Goal: Complete application form: Complete application form

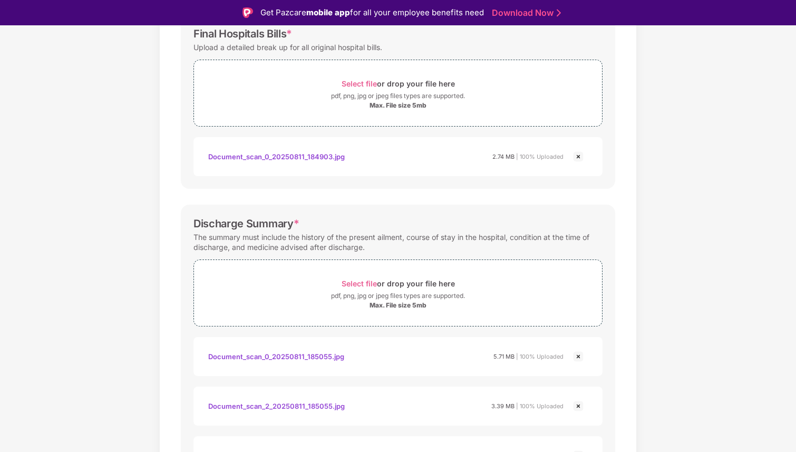
scroll to position [183, 0]
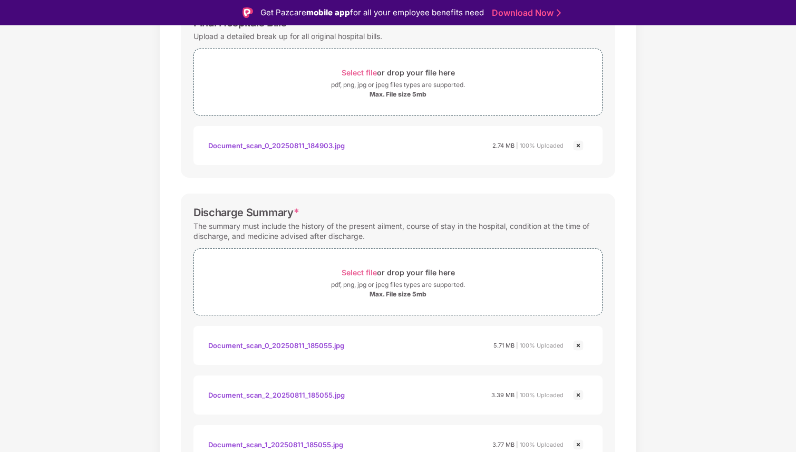
click at [579, 143] on img at bounding box center [578, 145] width 13 height 13
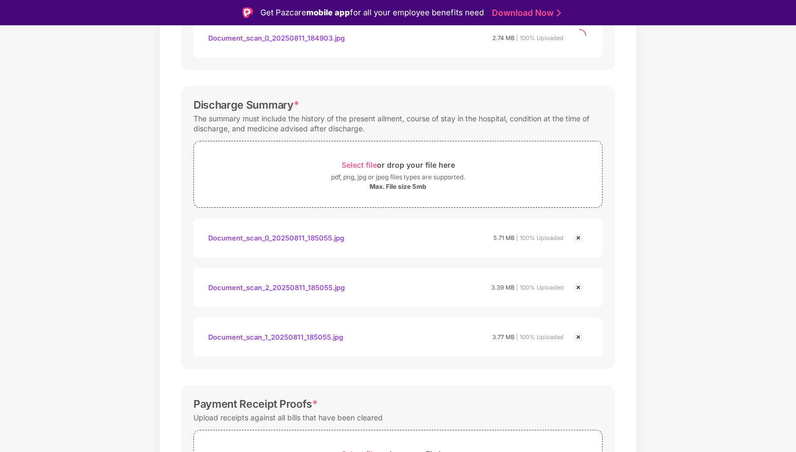
scroll to position [300, 0]
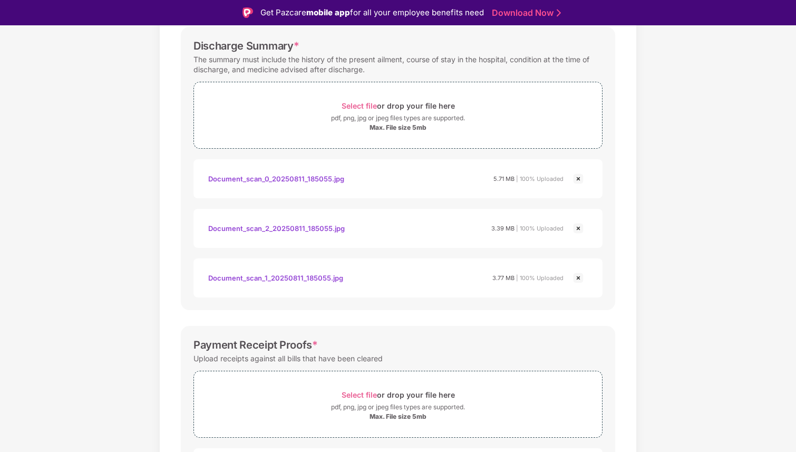
click at [579, 228] on img at bounding box center [578, 228] width 13 height 13
click at [578, 177] on img at bounding box center [578, 178] width 13 height 13
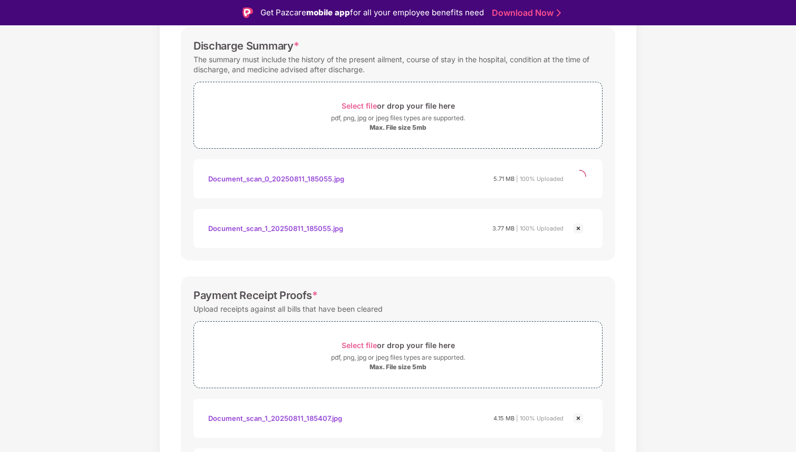
click at [577, 230] on img at bounding box center [578, 228] width 13 height 13
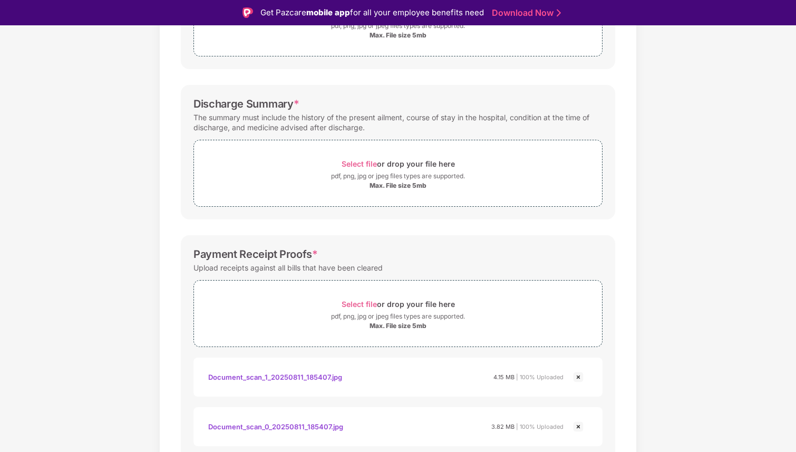
scroll to position [337, 0]
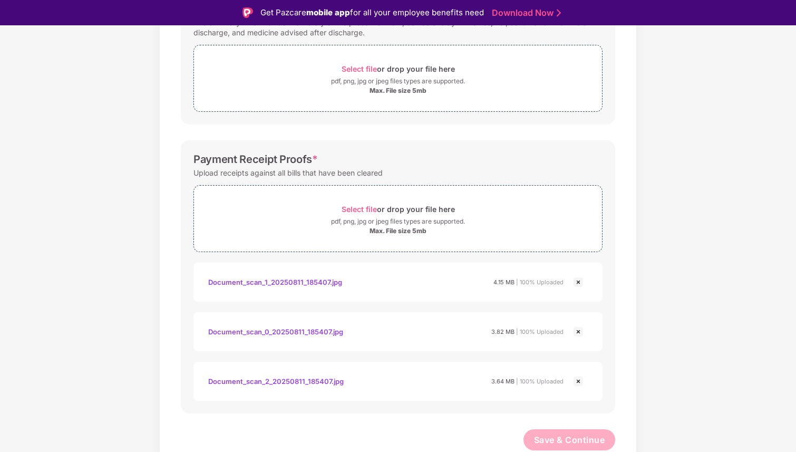
click at [580, 279] on img at bounding box center [578, 282] width 13 height 13
click at [576, 329] on img at bounding box center [578, 331] width 13 height 13
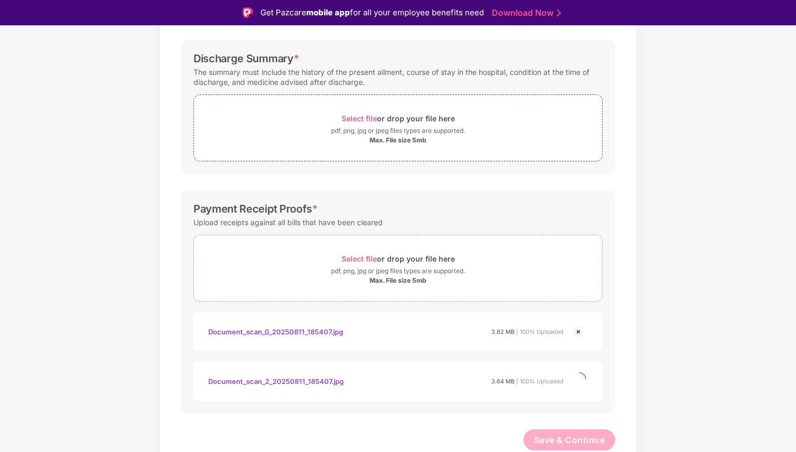
scroll to position [238, 0]
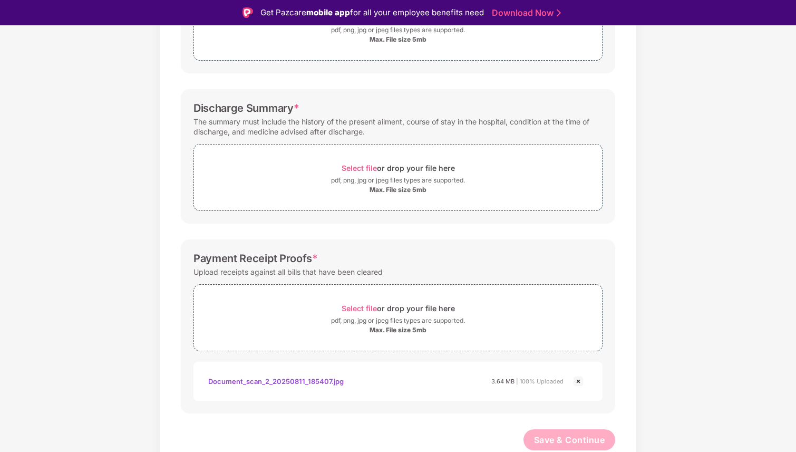
click at [578, 381] on img at bounding box center [578, 381] width 13 height 13
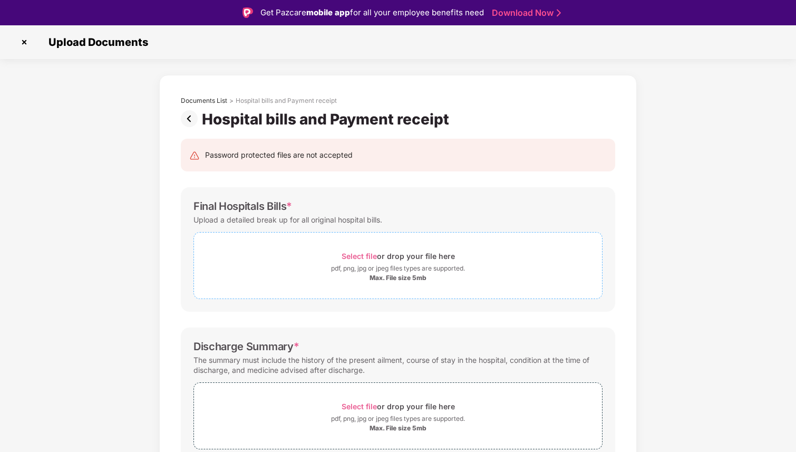
click at [368, 254] on span "Select file" at bounding box center [359, 255] width 35 height 9
drag, startPoint x: 192, startPoint y: 206, endPoint x: 287, endPoint y: 210, distance: 95.0
click at [287, 210] on div "Final Hospitals Bills * Upload a detailed break up for all original hospital bi…" at bounding box center [398, 249] width 434 height 124
copy div "Final Hospitals Bills"
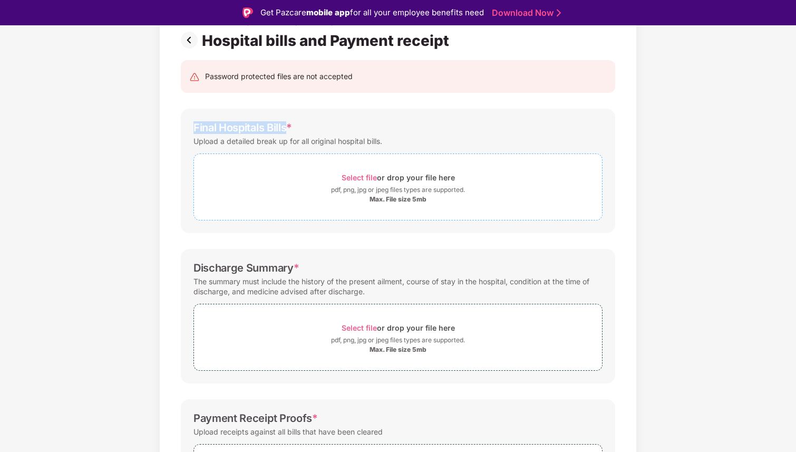
scroll to position [101, 0]
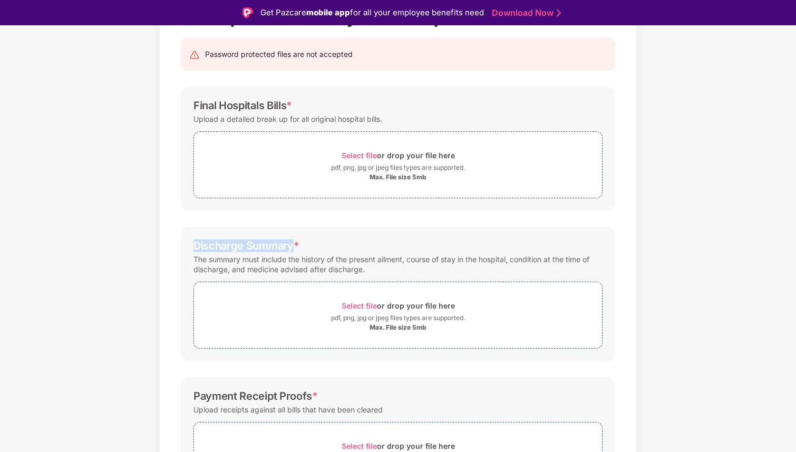
drag, startPoint x: 192, startPoint y: 244, endPoint x: 293, endPoint y: 249, distance: 100.3
click at [293, 249] on div "Discharge Summary *" at bounding box center [245, 245] width 105 height 13
copy div "Discharge Summary"
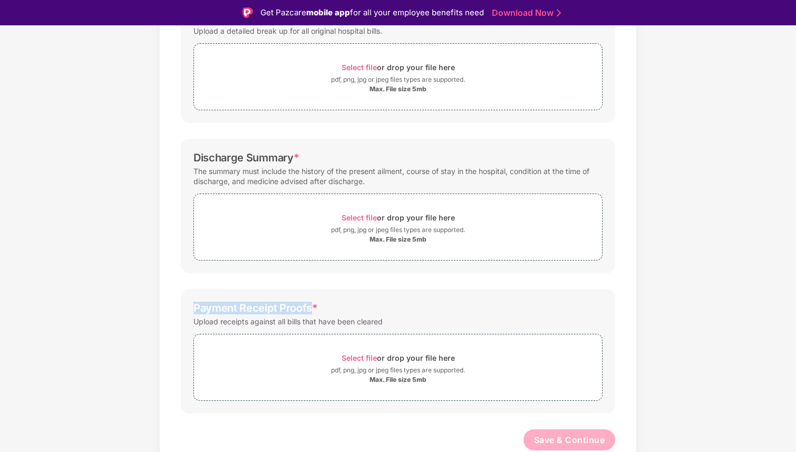
drag, startPoint x: 185, startPoint y: 310, endPoint x: 308, endPoint y: 312, distance: 123.3
click at [308, 312] on div "Payment Receipt Proofs * Upload receipts against all bills that have been clear…" at bounding box center [398, 351] width 434 height 124
copy div "Payment Receipt Proofs"
click at [308, 303] on div "Payment Receipt Proofs *" at bounding box center [255, 307] width 124 height 13
drag, startPoint x: 193, startPoint y: 309, endPoint x: 309, endPoint y: 308, distance: 116.0
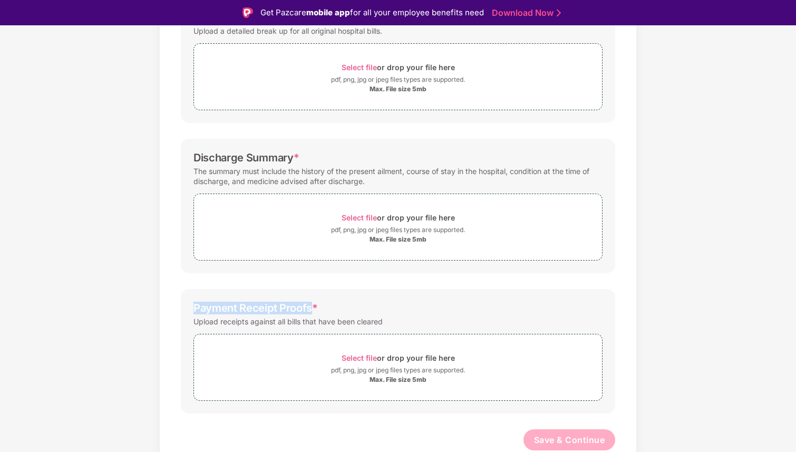
click at [309, 308] on div "Payment Receipt Proofs *" at bounding box center [255, 307] width 124 height 13
copy div "Payment Receipt Proofs"
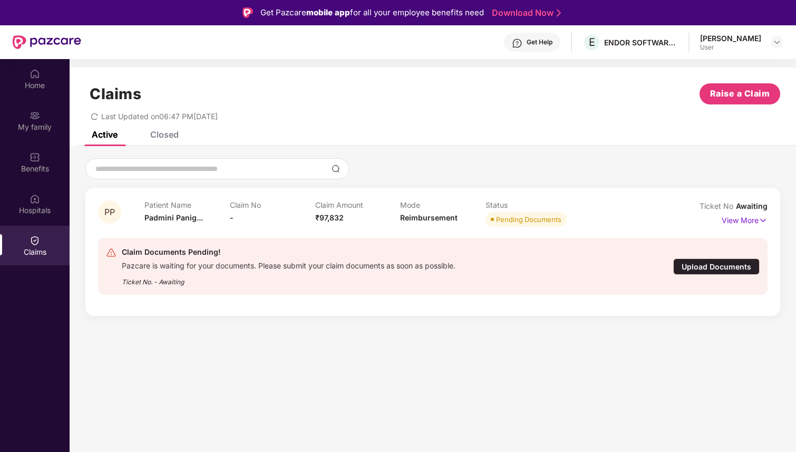
click at [713, 270] on div "Upload Documents" at bounding box center [716, 266] width 86 height 16
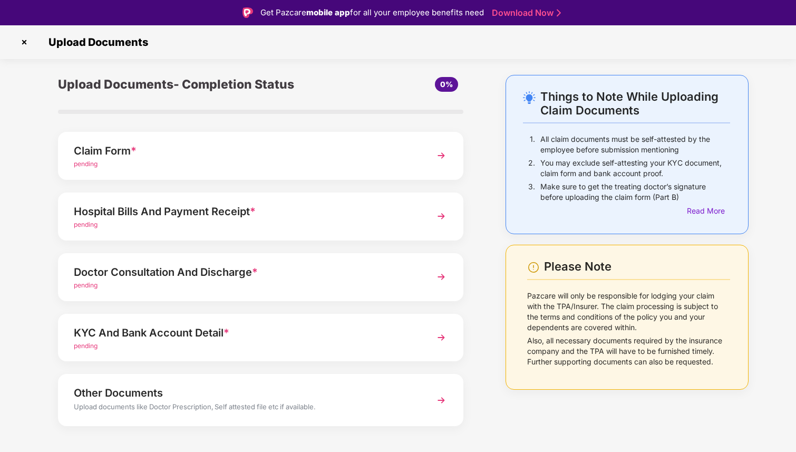
scroll to position [14, 0]
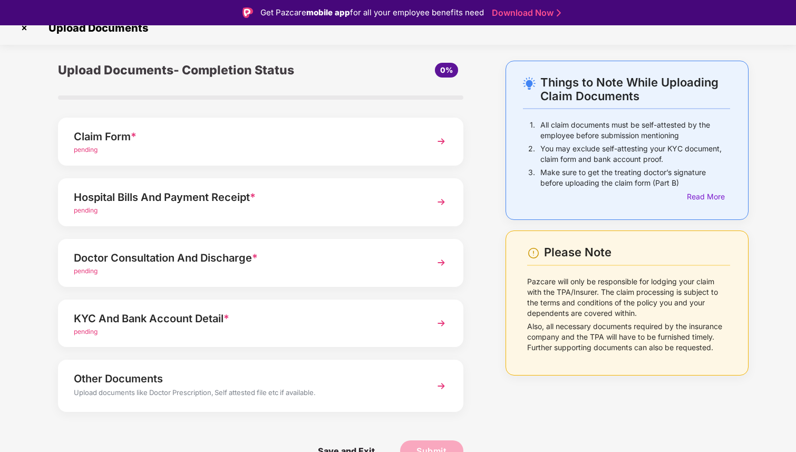
click at [438, 202] on img at bounding box center [441, 201] width 19 height 19
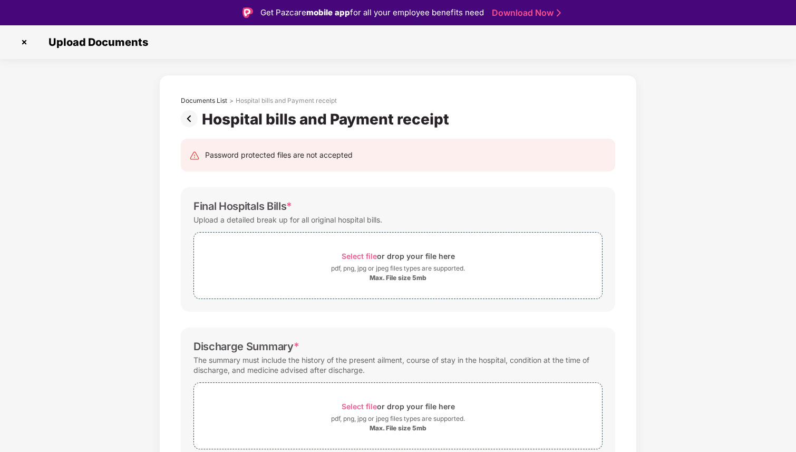
click at [26, 47] on img at bounding box center [24, 42] width 17 height 17
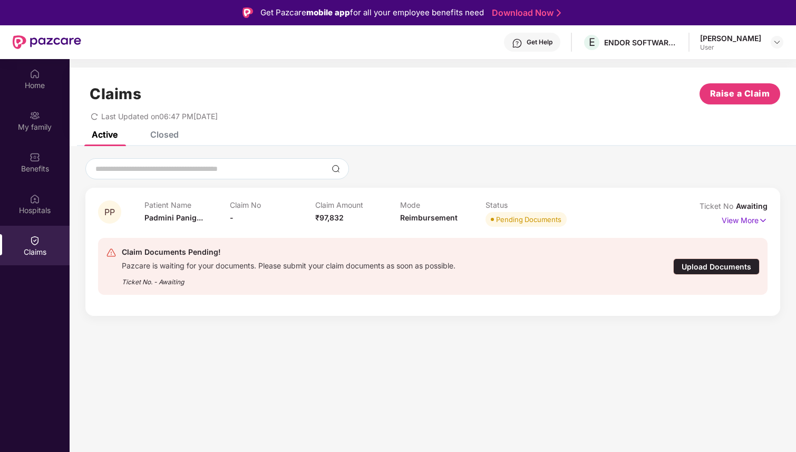
click at [254, 269] on div "Pazcare is waiting for your documents. Please submit your claim documents as so…" at bounding box center [289, 264] width 334 height 12
click at [714, 275] on div "Claim Documents Pending! Pazcare is waiting for your documents. Please submit y…" at bounding box center [433, 266] width 654 height 41
click at [708, 261] on div "Upload Documents" at bounding box center [716, 266] width 86 height 16
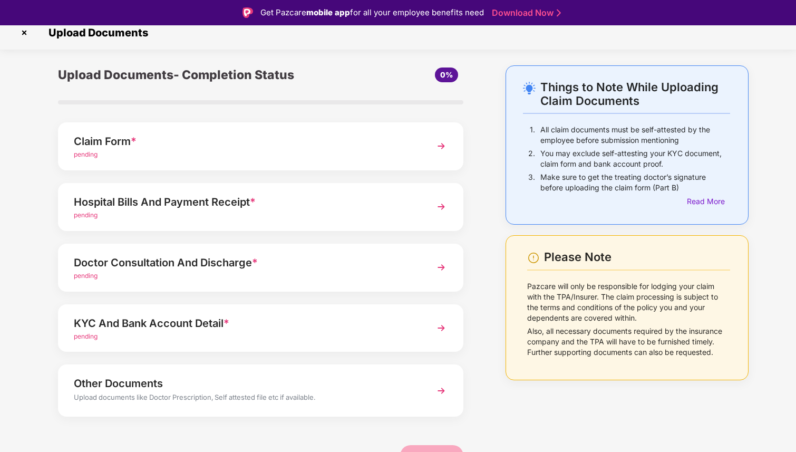
scroll to position [14, 0]
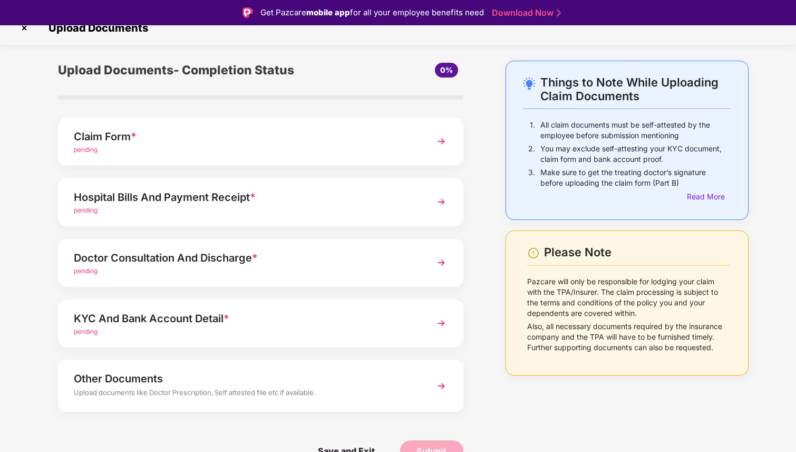
click at [240, 204] on div "Hospital Bills And Payment Receipt *" at bounding box center [245, 197] width 343 height 17
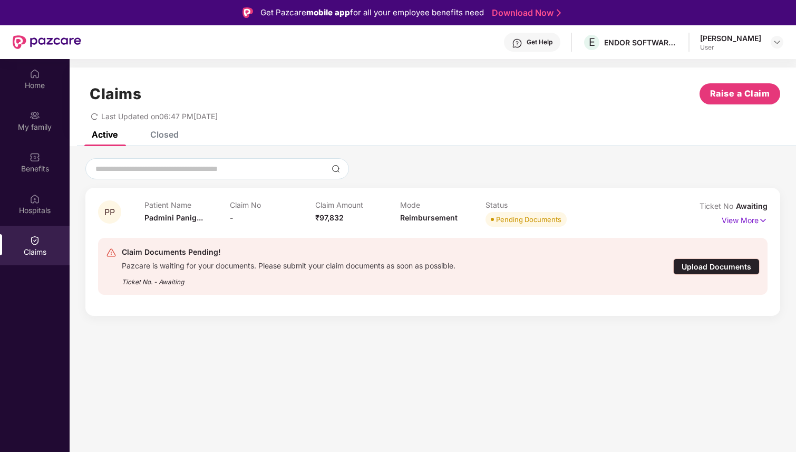
click at [724, 265] on div "Upload Documents" at bounding box center [716, 266] width 86 height 16
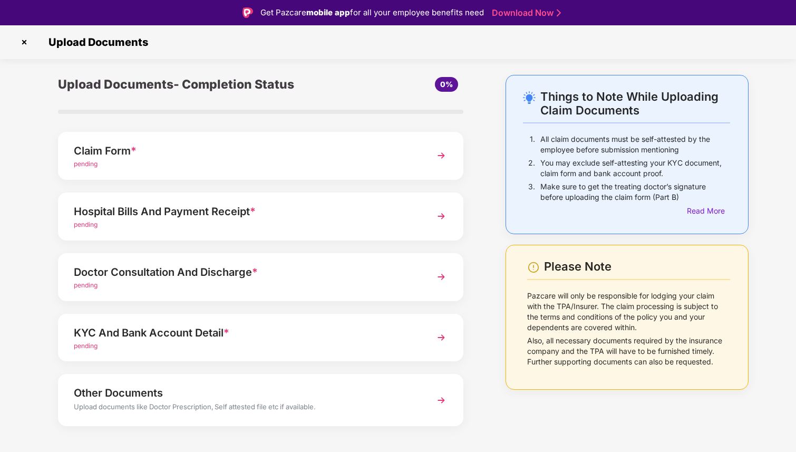
click at [163, 268] on div "Doctor Consultation And Discharge *" at bounding box center [245, 272] width 343 height 17
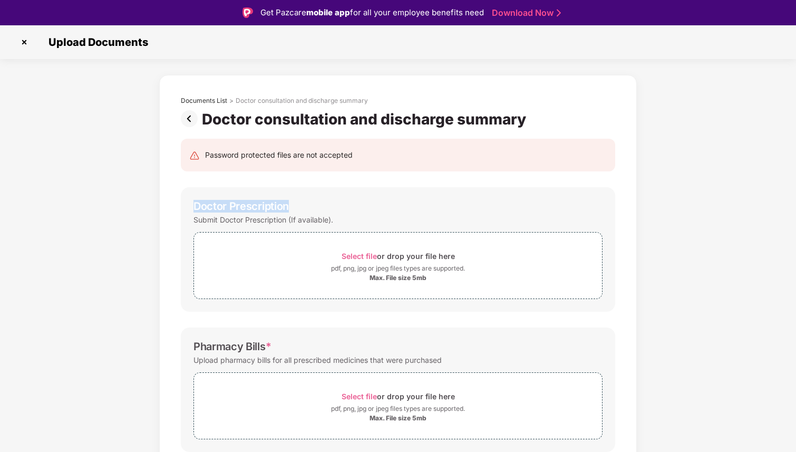
drag, startPoint x: 291, startPoint y: 208, endPoint x: 184, endPoint y: 209, distance: 107.0
click at [184, 209] on div "Doctor Prescription Submit Doctor Prescription (If available). Select file or d…" at bounding box center [398, 249] width 434 height 124
copy div "Doctor Prescription"
drag, startPoint x: 265, startPoint y: 345, endPoint x: 185, endPoint y: 350, distance: 79.8
click at [185, 347] on div "Pharmacy Bills * Upload pharmacy bills for all prescribed medicines that were p…" at bounding box center [398, 389] width 434 height 124
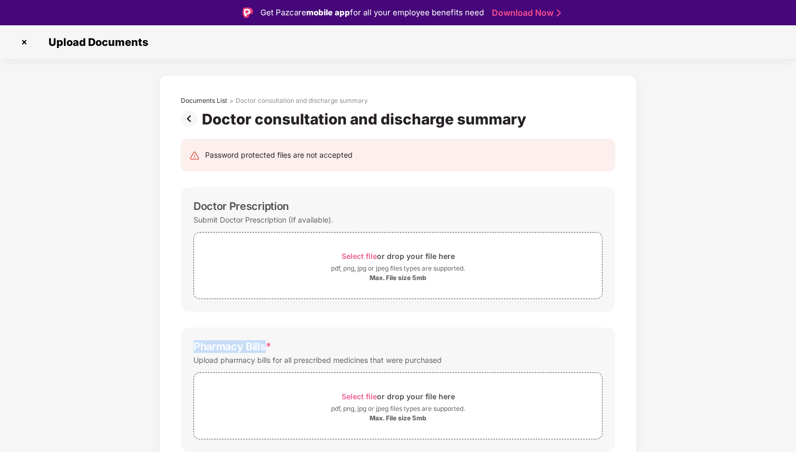
copy div "Pharmacy Bills"
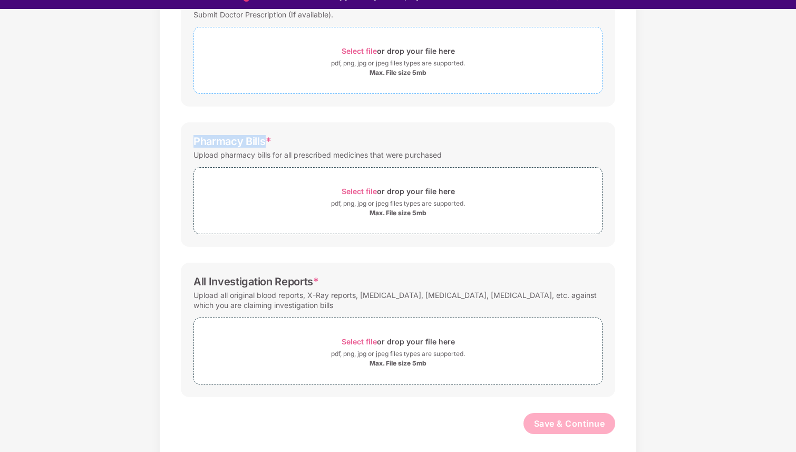
scroll to position [25, 0]
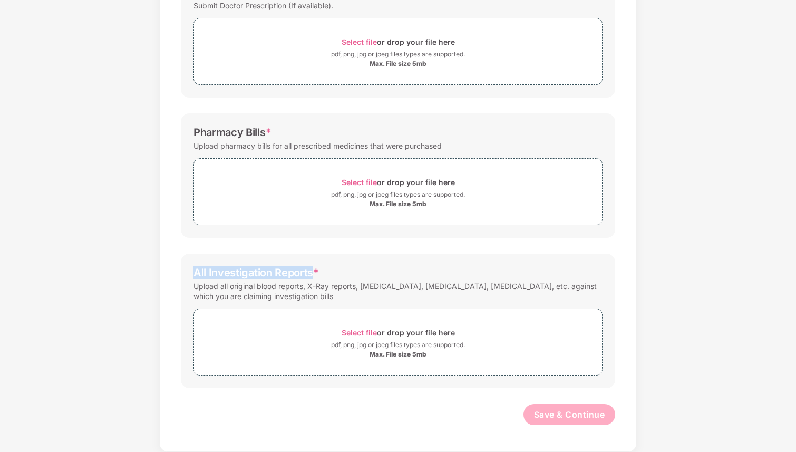
drag, startPoint x: 193, startPoint y: 273, endPoint x: 314, endPoint y: 274, distance: 120.2
click at [314, 274] on div "All Investigation Reports *" at bounding box center [255, 272] width 125 height 13
copy div "All Investigation Reports"
click at [365, 334] on span "Select file" at bounding box center [359, 332] width 35 height 9
click at [355, 334] on span "Select file" at bounding box center [359, 332] width 35 height 9
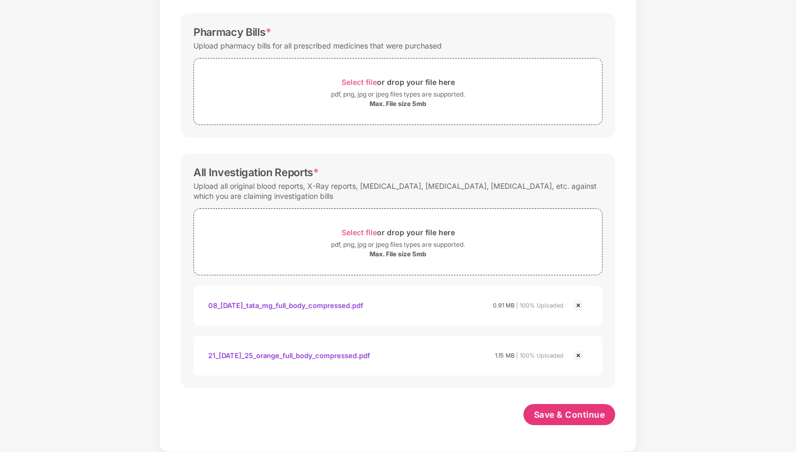
scroll to position [289, 0]
click at [355, 225] on span "Select file or drop your file here pdf, png, jpg or jpeg files types are suppor…" at bounding box center [398, 242] width 408 height 50
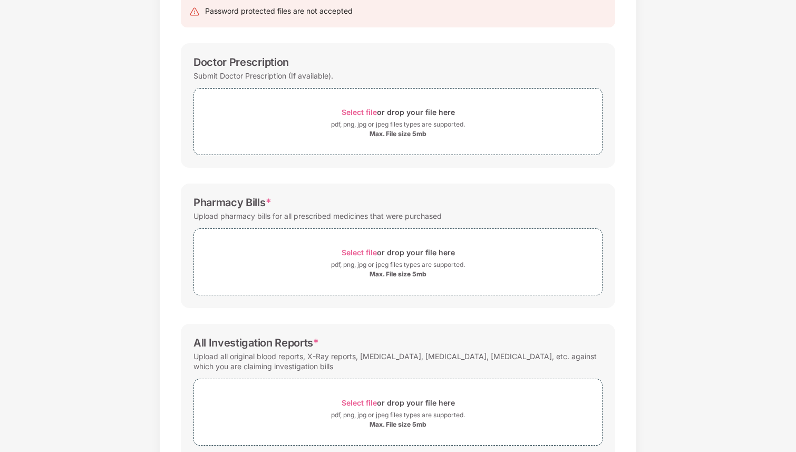
scroll to position [115, 0]
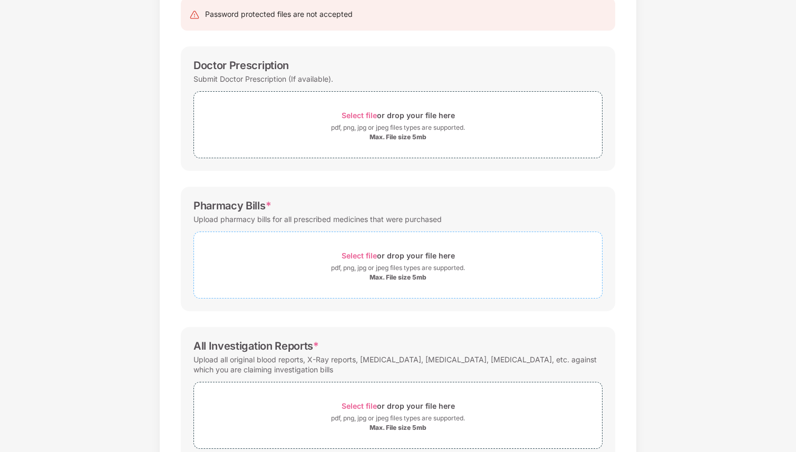
click at [363, 255] on span "Select file" at bounding box center [359, 255] width 35 height 9
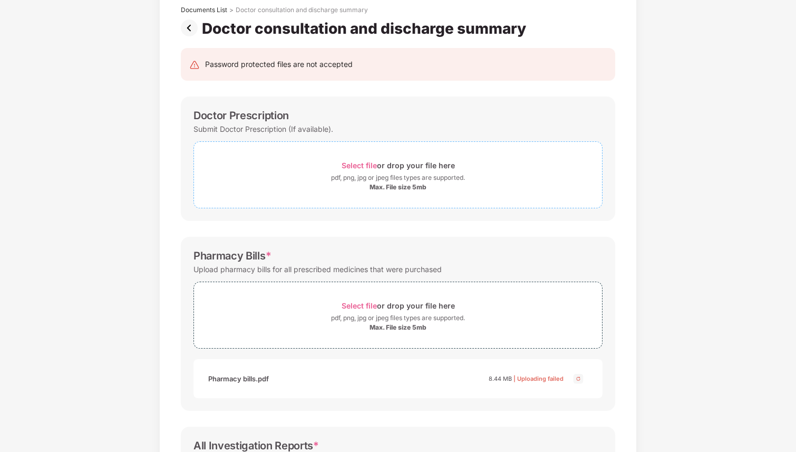
scroll to position [62, 0]
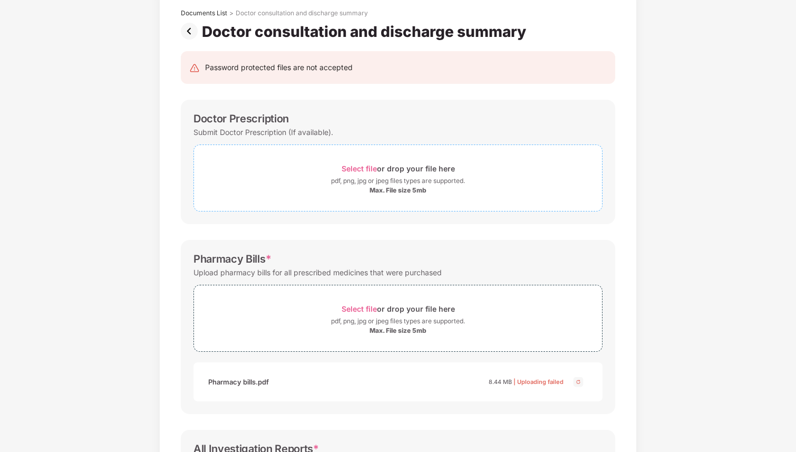
click at [355, 166] on span "Select file" at bounding box center [359, 168] width 35 height 9
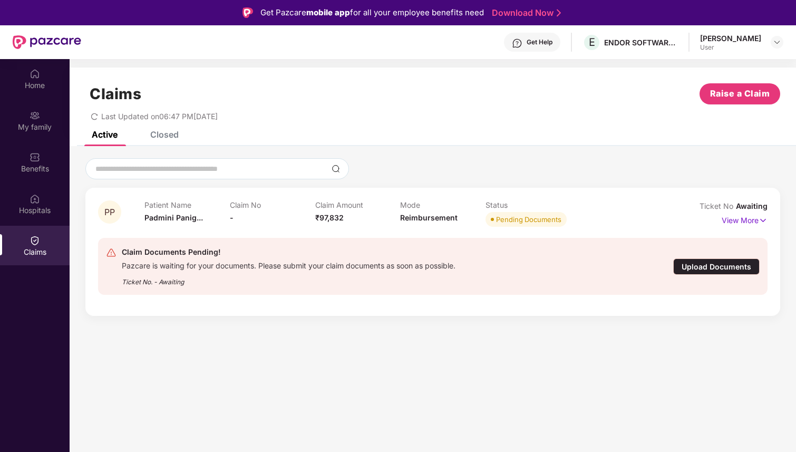
click at [731, 268] on div "Upload Documents" at bounding box center [716, 266] width 86 height 16
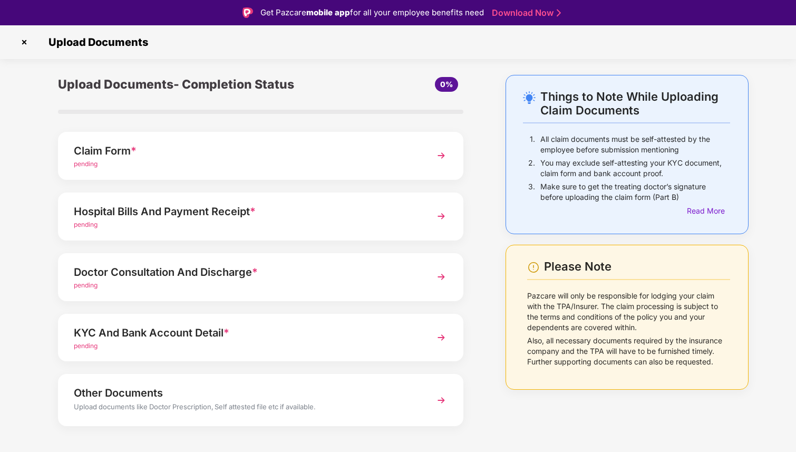
scroll to position [14, 0]
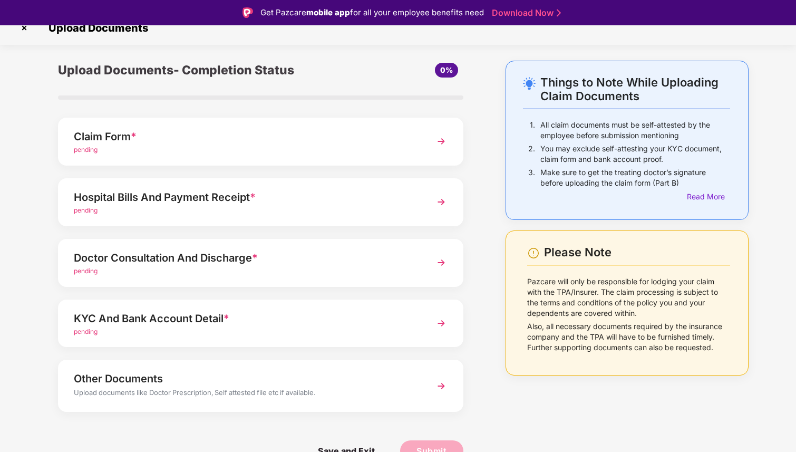
click at [197, 261] on div "Doctor Consultation And Discharge *" at bounding box center [245, 257] width 343 height 17
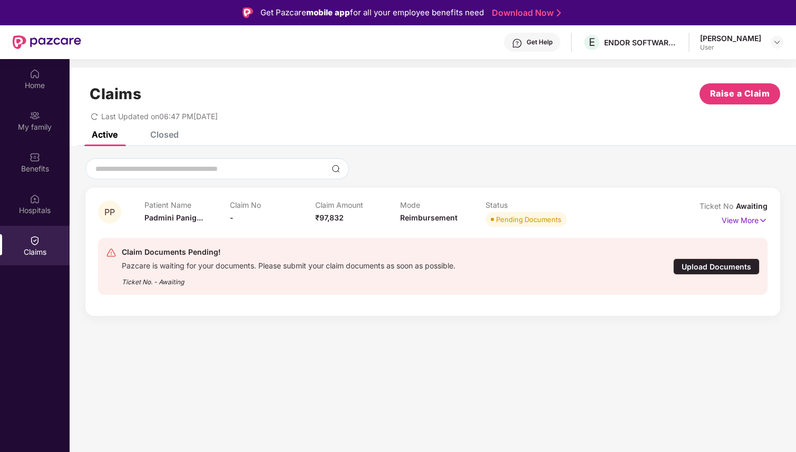
click at [695, 261] on div "Upload Documents" at bounding box center [716, 266] width 86 height 16
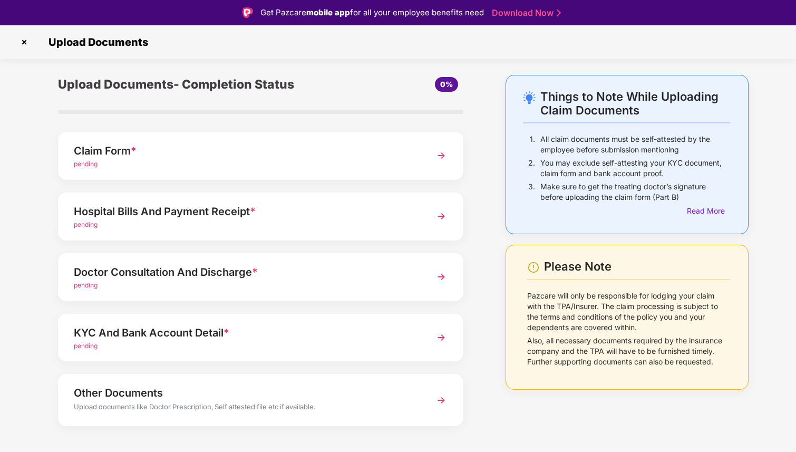
scroll to position [14, 0]
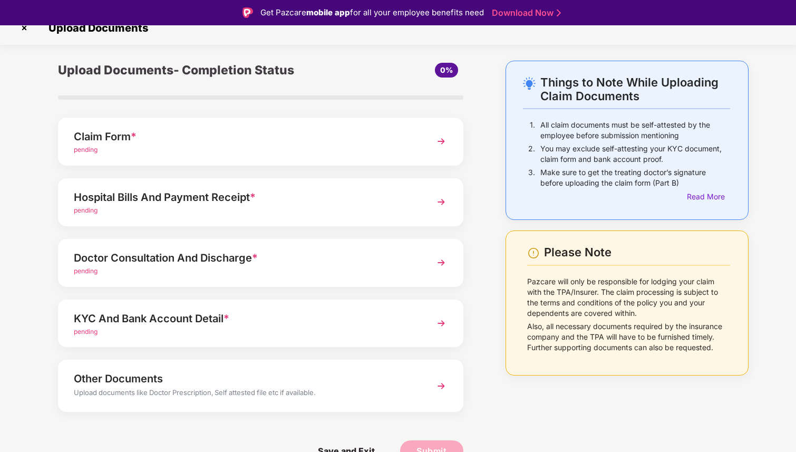
click at [270, 313] on div "KYC And Bank Account Detail *" at bounding box center [245, 318] width 343 height 17
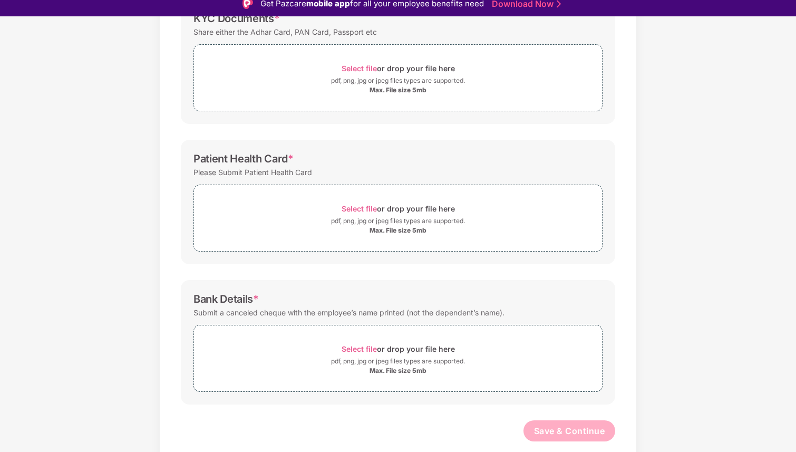
scroll to position [25, 0]
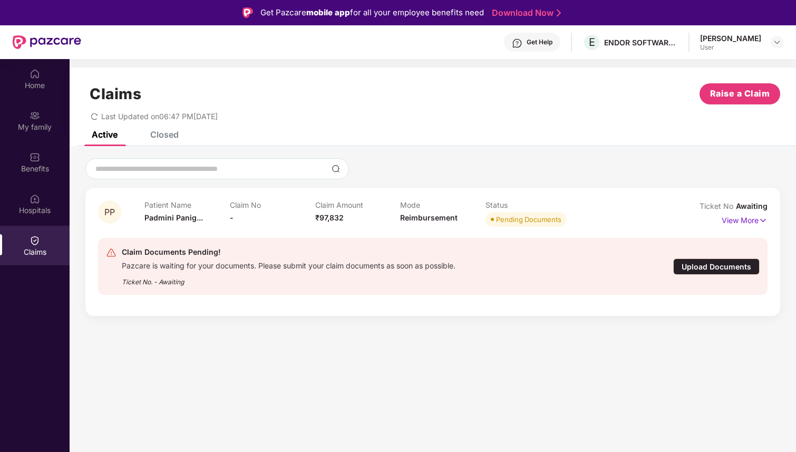
click at [703, 265] on div "Upload Documents" at bounding box center [716, 266] width 86 height 16
